Goal: Transaction & Acquisition: Book appointment/travel/reservation

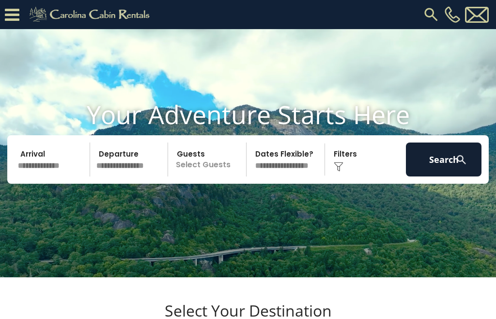
click at [196, 176] on p "Select Guests" at bounding box center [208, 160] width 75 height 34
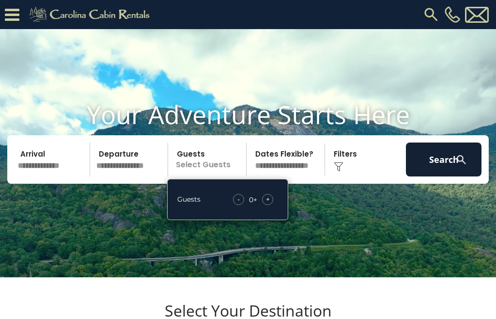
click at [131, 242] on video at bounding box center [248, 153] width 496 height 248
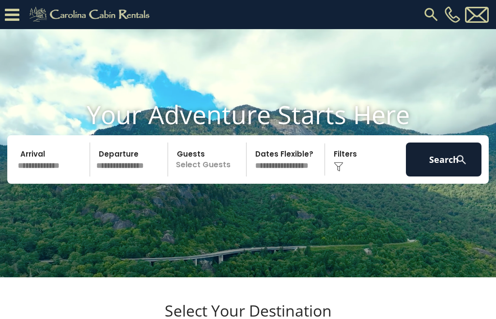
click at [33, 176] on input "text" at bounding box center [53, 160] width 76 height 34
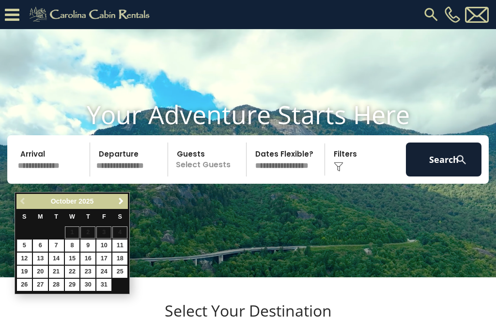
click at [123, 204] on span "Next" at bounding box center [121, 201] width 8 height 8
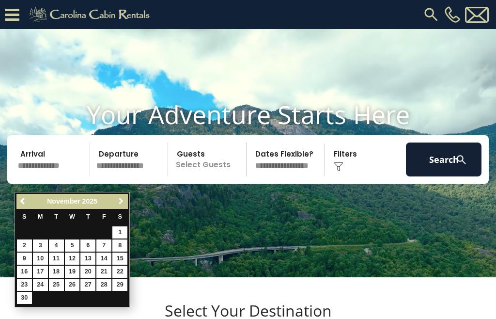
click at [116, 202] on link "Next" at bounding box center [121, 201] width 12 height 12
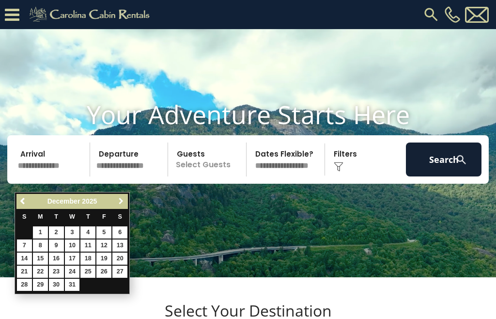
click at [120, 202] on span "Next" at bounding box center [121, 201] width 8 height 8
click at [56, 242] on link "6" at bounding box center [56, 245] width 15 height 12
type input "******"
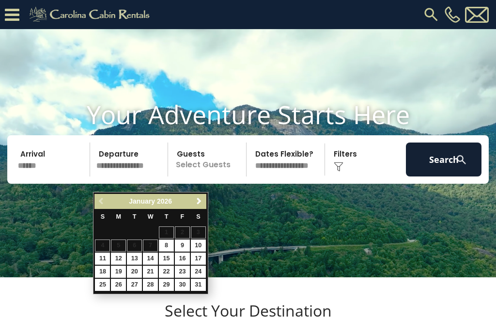
click at [118, 256] on link "12" at bounding box center [118, 259] width 15 height 12
type input "*******"
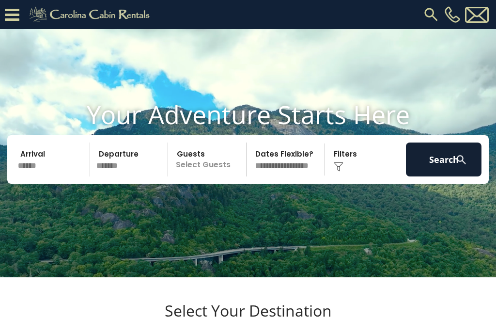
click at [451, 176] on button "Search" at bounding box center [444, 160] width 76 height 34
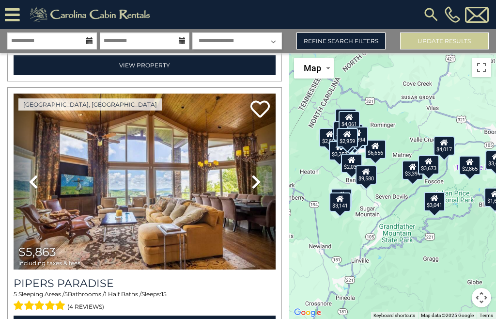
scroll to position [4422, 0]
